Goal: Task Accomplishment & Management: Use online tool/utility

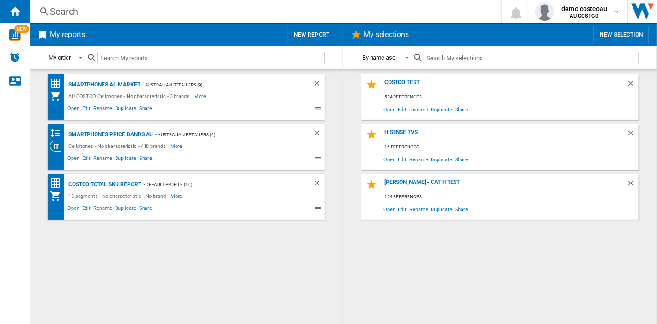
click at [297, 35] on button "New report" at bounding box center [312, 35] width 48 height 18
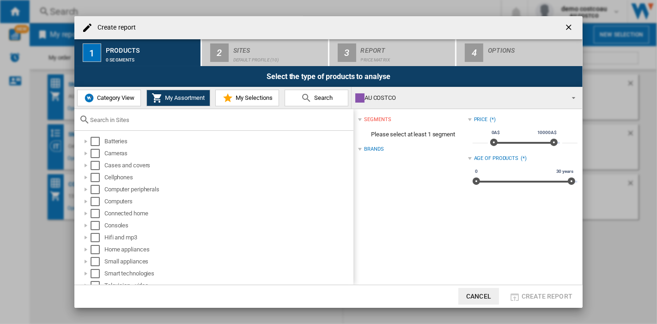
click at [122, 98] on span "Category View" at bounding box center [115, 97] width 40 height 7
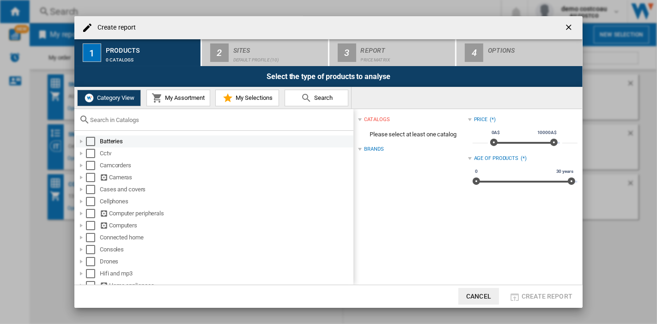
click at [93, 141] on div "Select" at bounding box center [90, 141] width 9 height 9
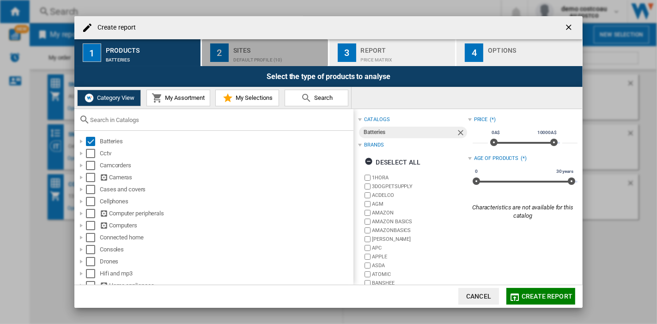
click at [245, 56] on div "Default profile (10)" at bounding box center [278, 58] width 91 height 10
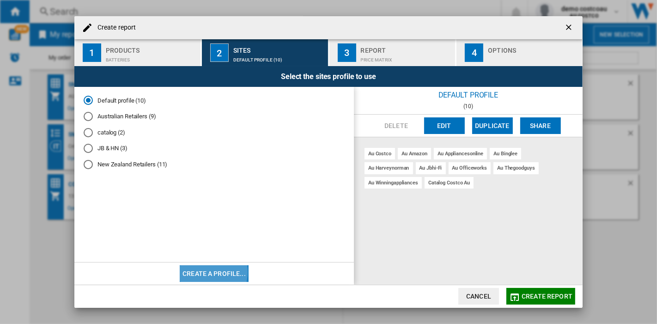
click at [210, 272] on button "Create a profile..." at bounding box center [214, 273] width 69 height 17
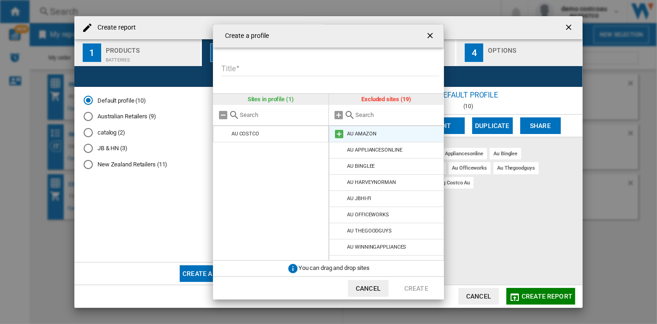
click at [339, 134] on md-icon at bounding box center [339, 133] width 11 height 11
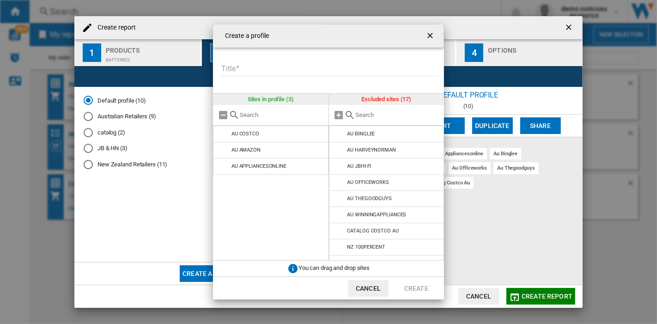
click at [339, 134] on md-icon at bounding box center [339, 133] width 11 height 11
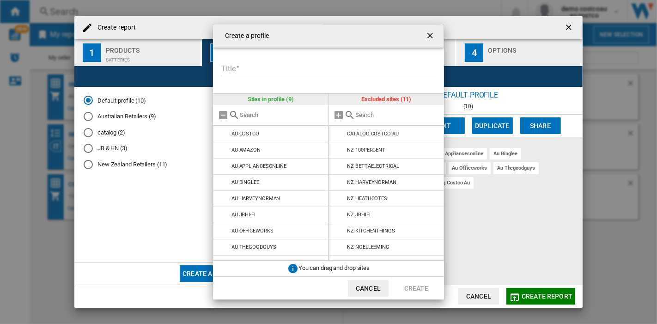
click at [339, 134] on md-icon at bounding box center [339, 133] width 11 height 11
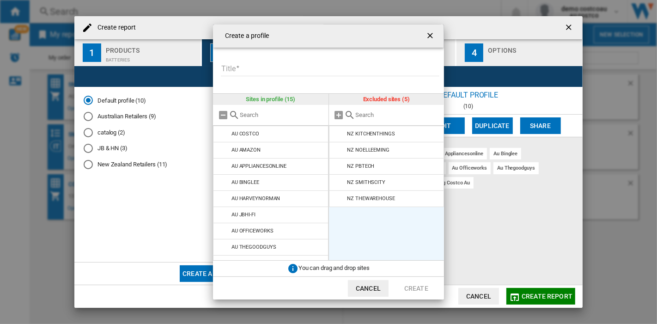
click at [339, 134] on md-icon at bounding box center [339, 133] width 11 height 11
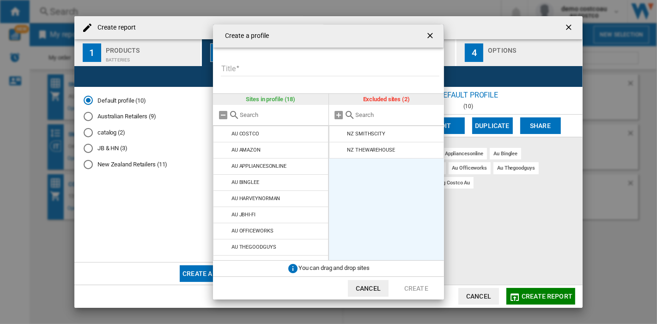
click at [339, 134] on md-icon at bounding box center [339, 133] width 11 height 11
